Goal: Transaction & Acquisition: Purchase product/service

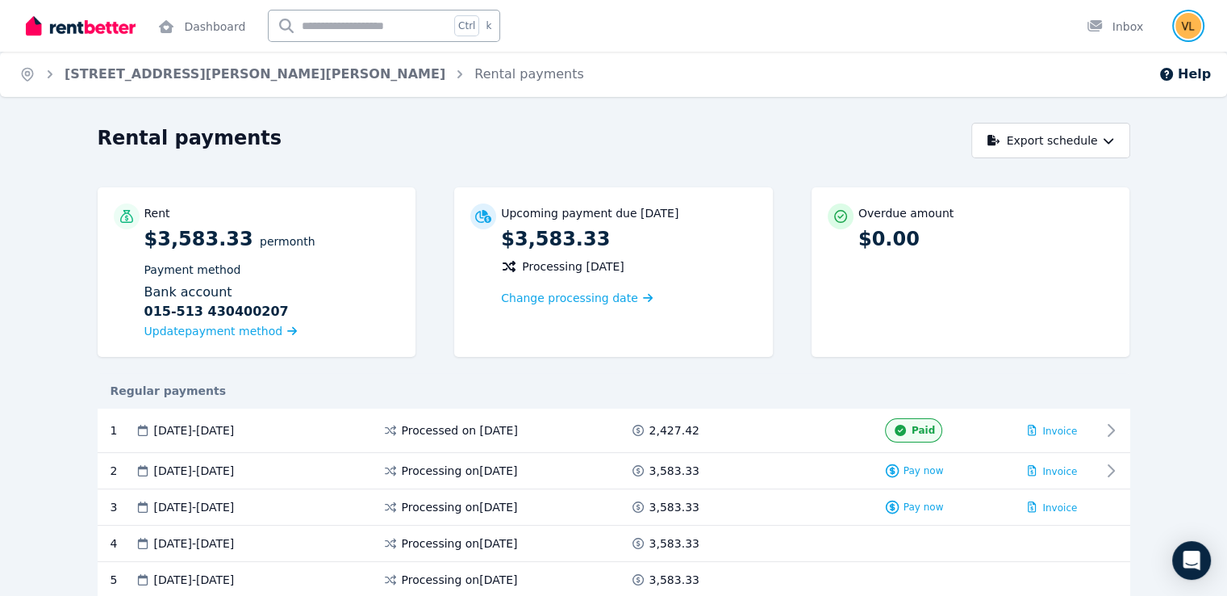
click at [1188, 22] on img "button" at bounding box center [1189, 26] width 26 height 26
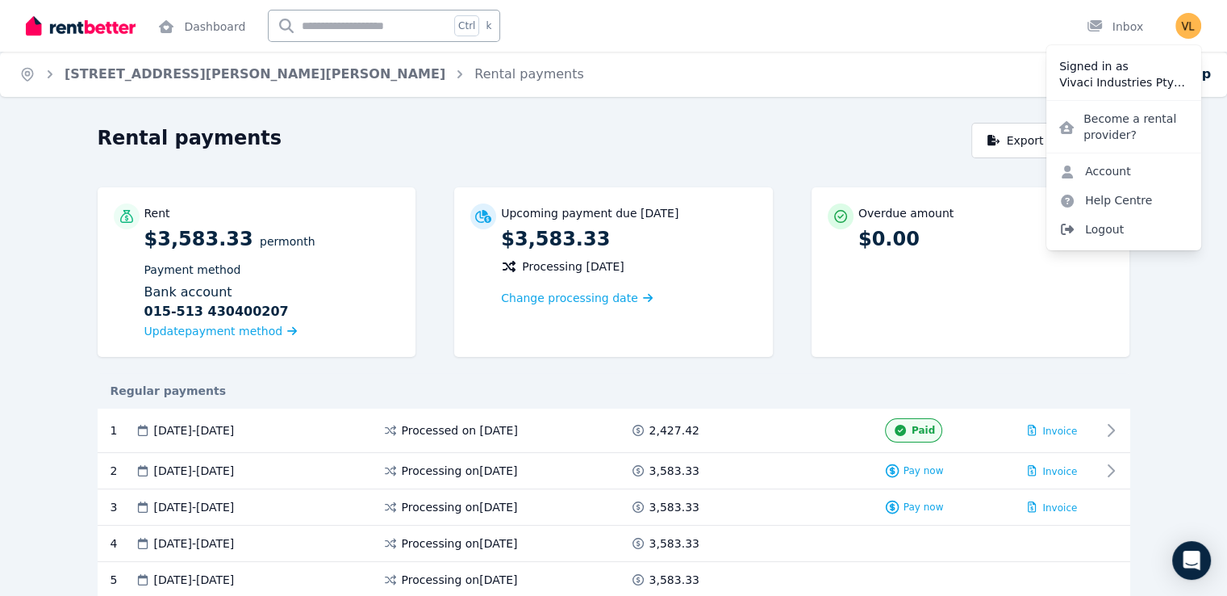
click at [1104, 231] on span "Logout" at bounding box center [1124, 229] width 155 height 29
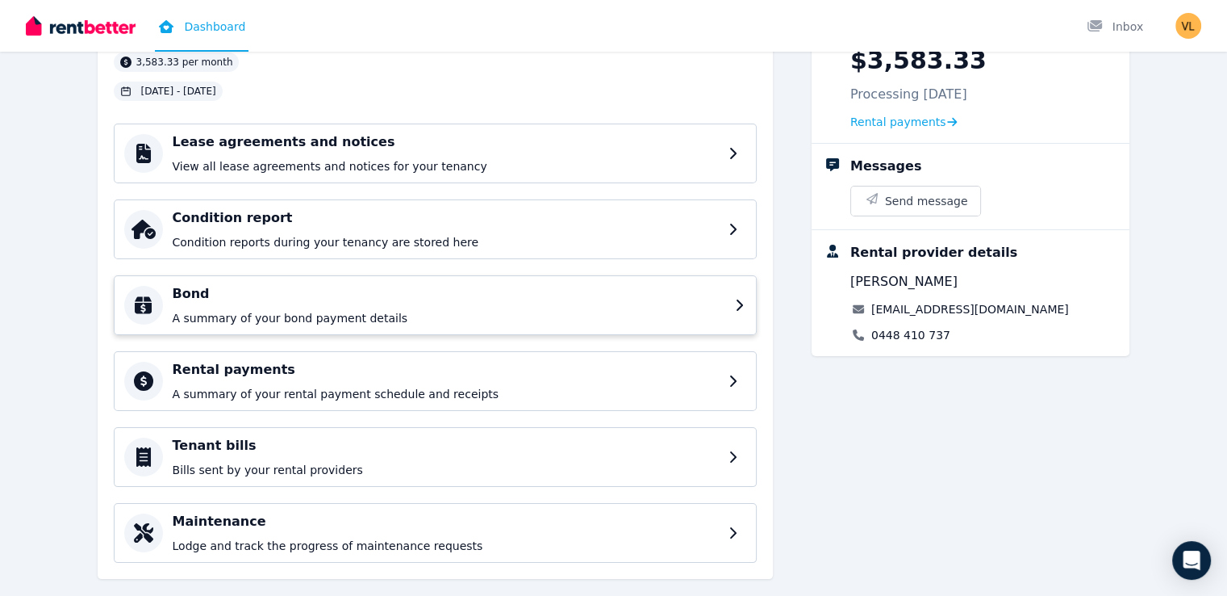
scroll to position [161, 0]
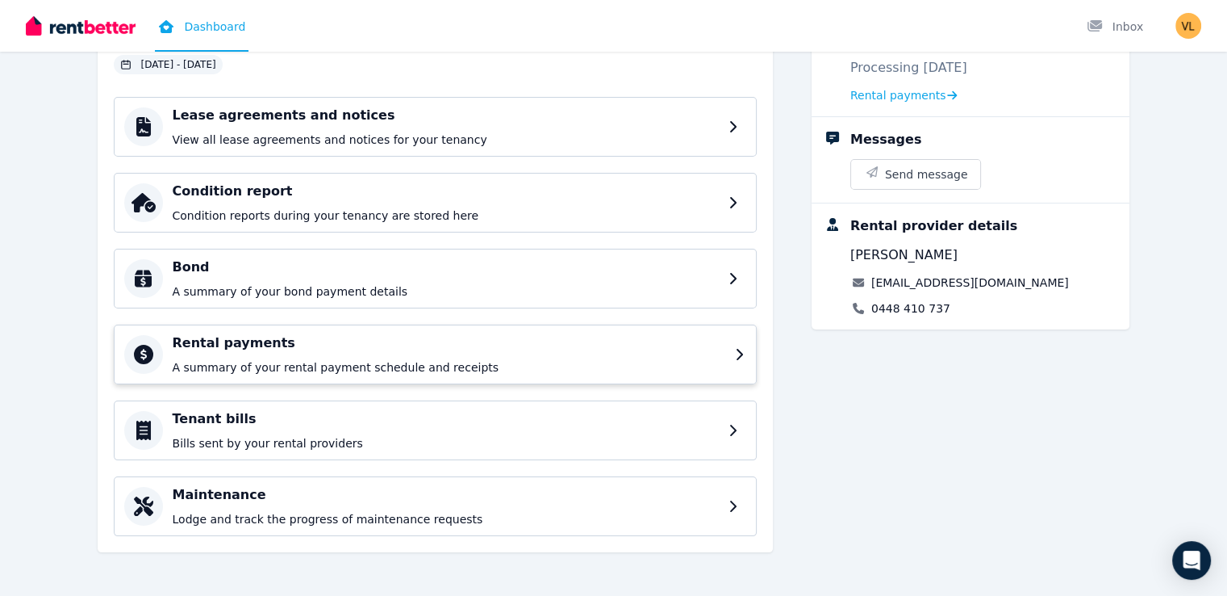
click at [173, 351] on h4 "Rental payments" at bounding box center [449, 342] width 553 height 19
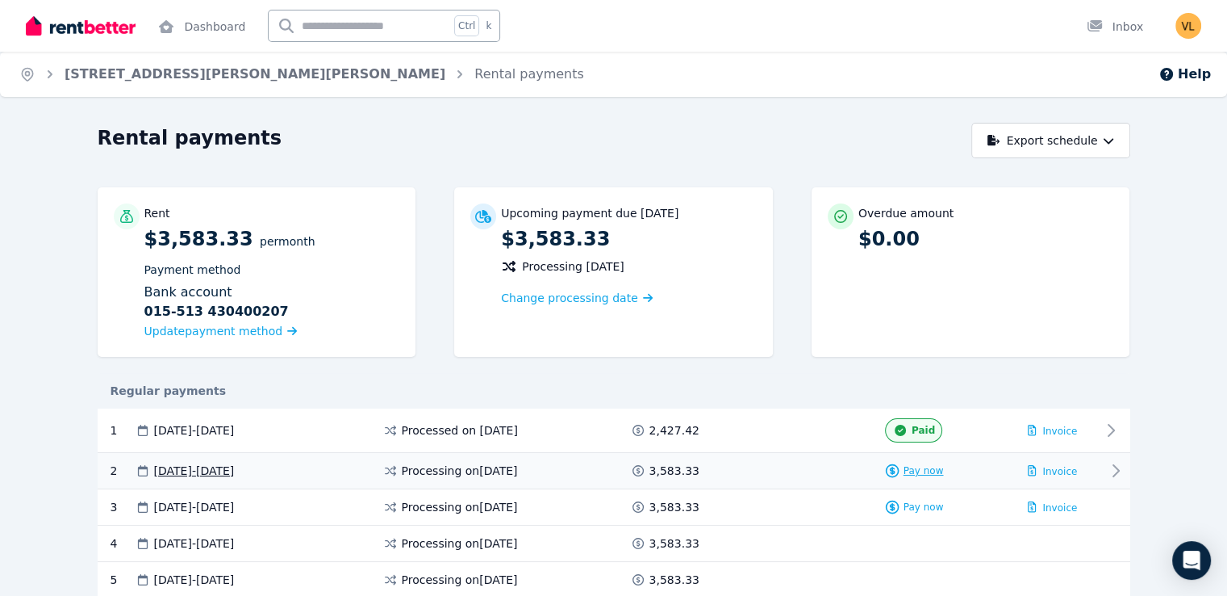
click at [944, 468] on span "Pay now" at bounding box center [924, 470] width 40 height 13
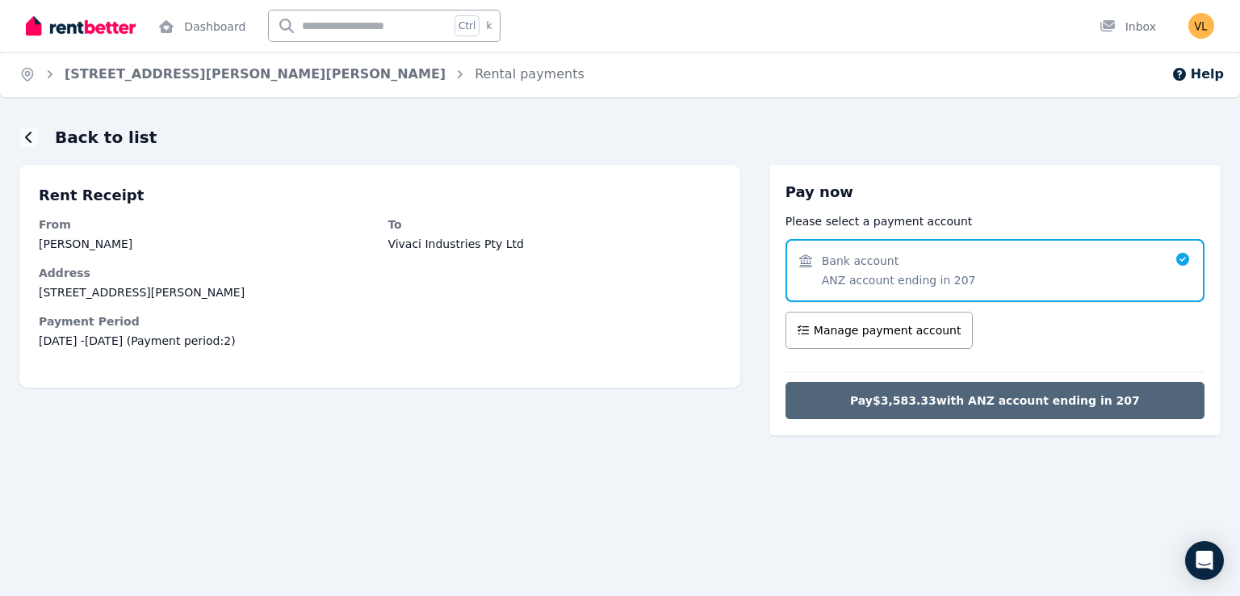
click at [1011, 397] on span "Pay $3,583.33 with ANZ account ending in 207" at bounding box center [995, 400] width 290 height 16
